Goal: Task Accomplishment & Management: Use online tool/utility

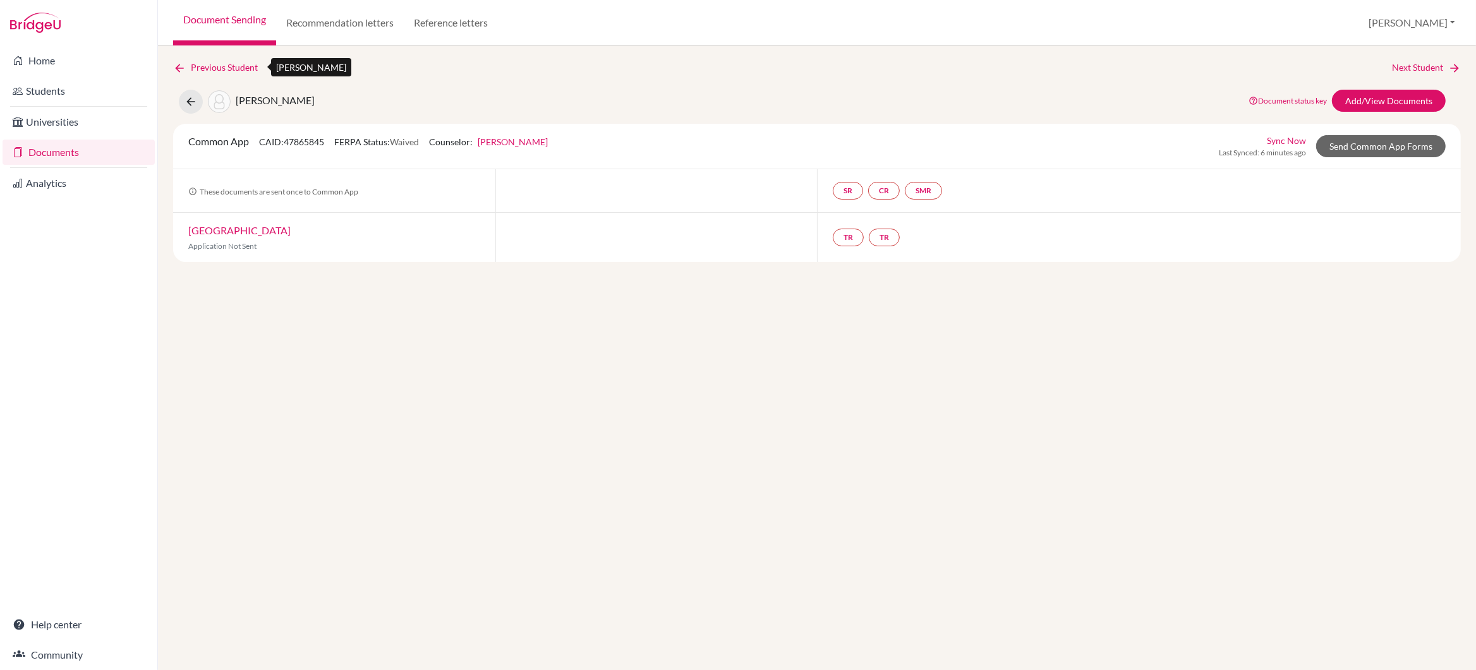
click at [204, 67] on link "Previous Student" at bounding box center [220, 68] width 95 height 14
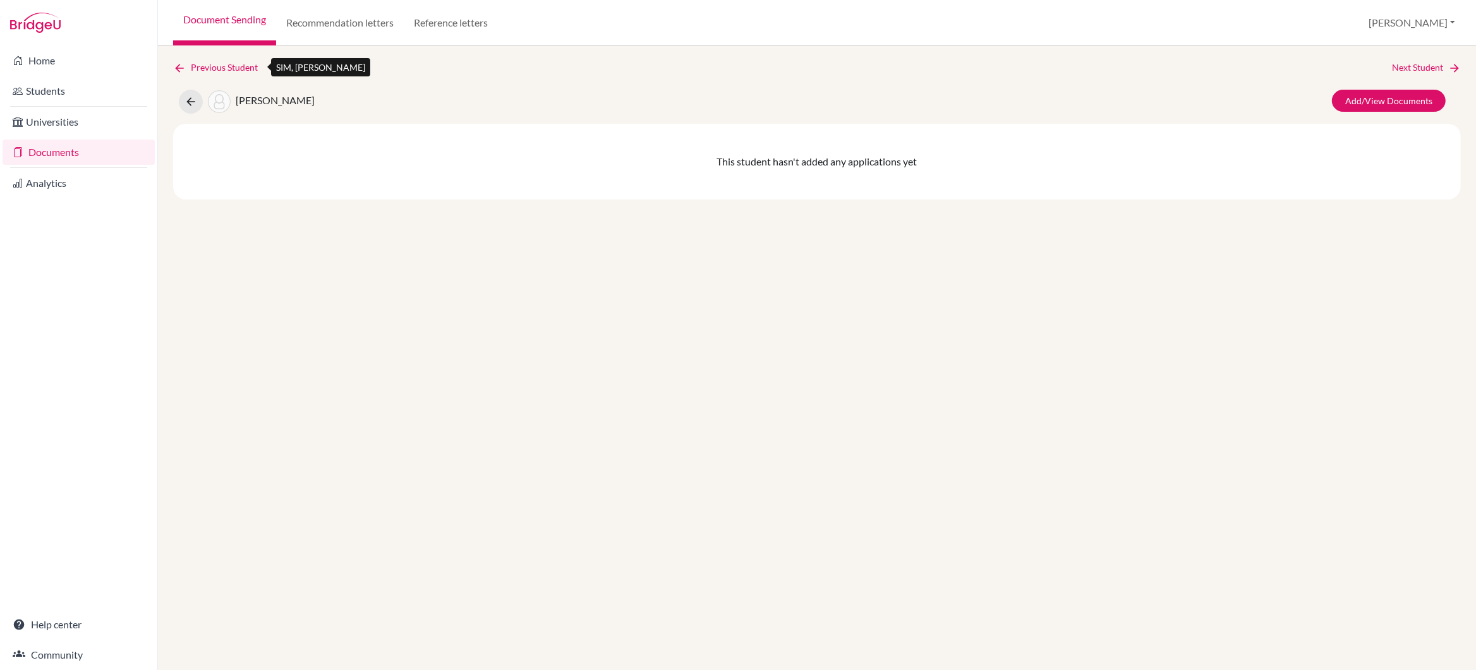
click at [204, 67] on link "Previous Student" at bounding box center [220, 68] width 95 height 14
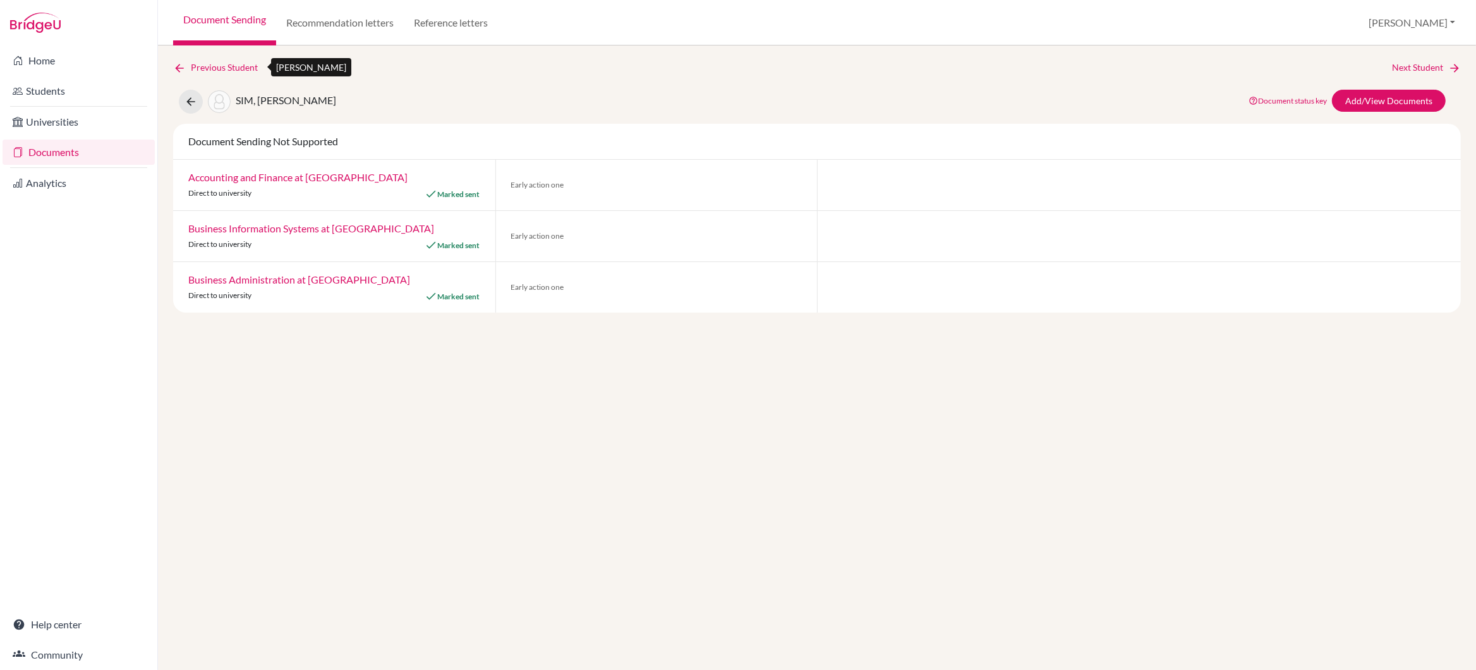
click at [202, 67] on link "Previous Student" at bounding box center [220, 68] width 95 height 14
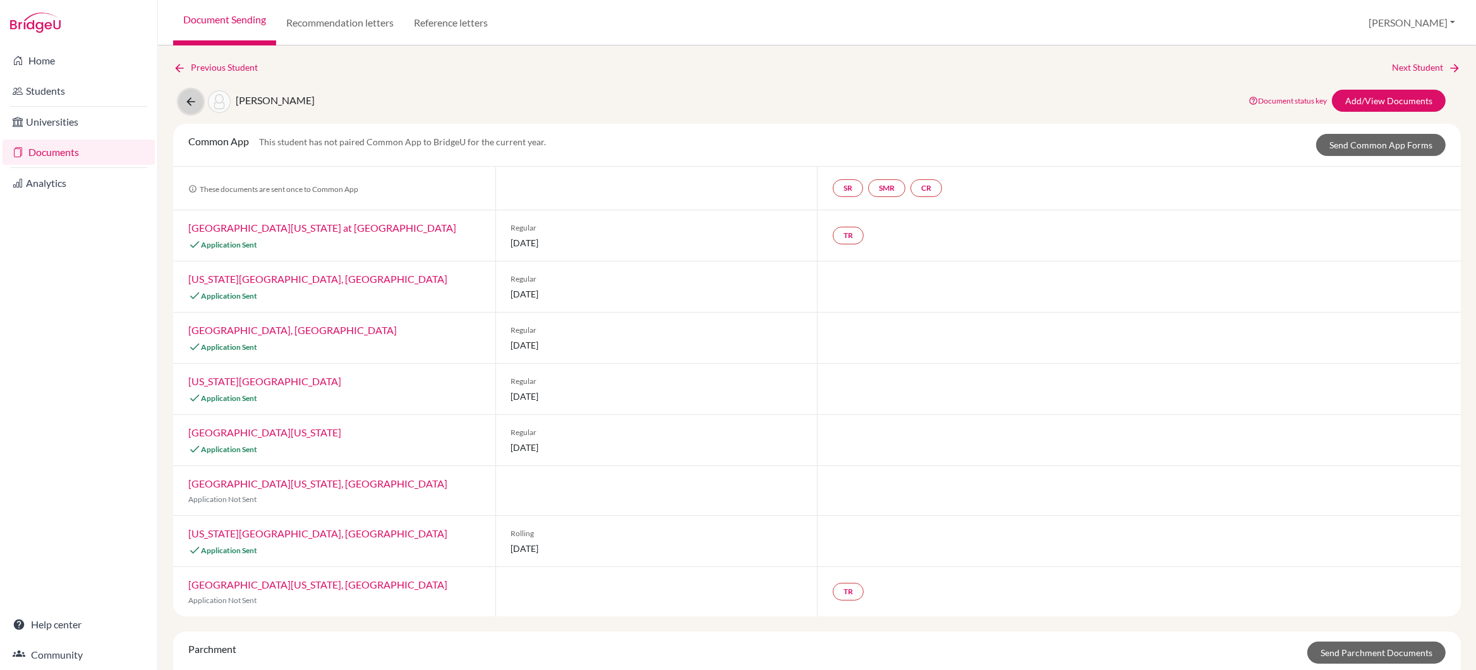
click at [183, 102] on button at bounding box center [191, 102] width 24 height 24
